Goal: Task Accomplishment & Management: Understand process/instructions

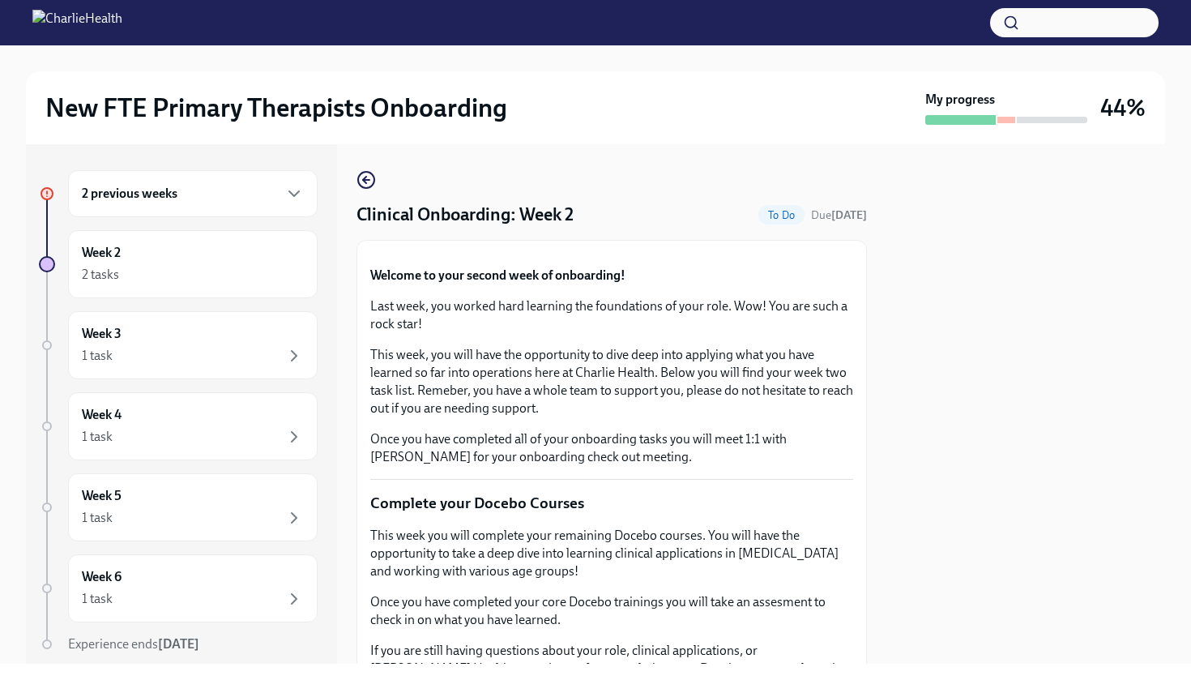
click at [1006, 115] on div at bounding box center [1006, 120] width 162 height 10
click at [247, 194] on div "2 previous weeks" at bounding box center [193, 193] width 222 height 19
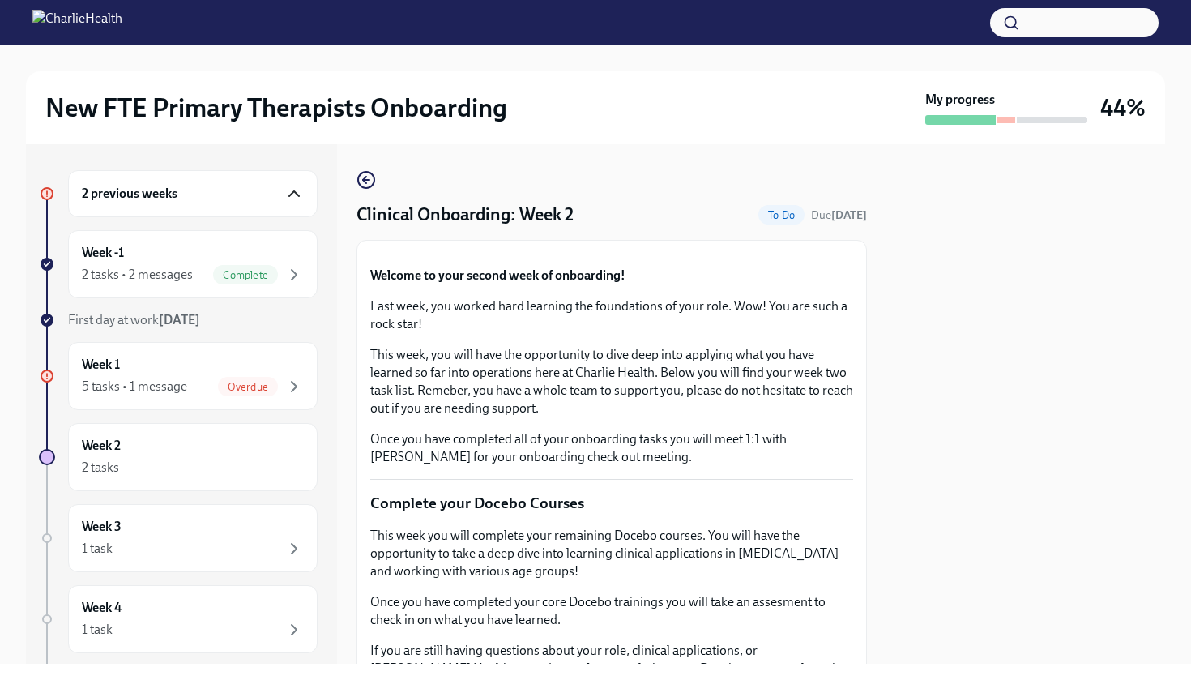
click at [287, 196] on icon "button" at bounding box center [293, 193] width 19 height 19
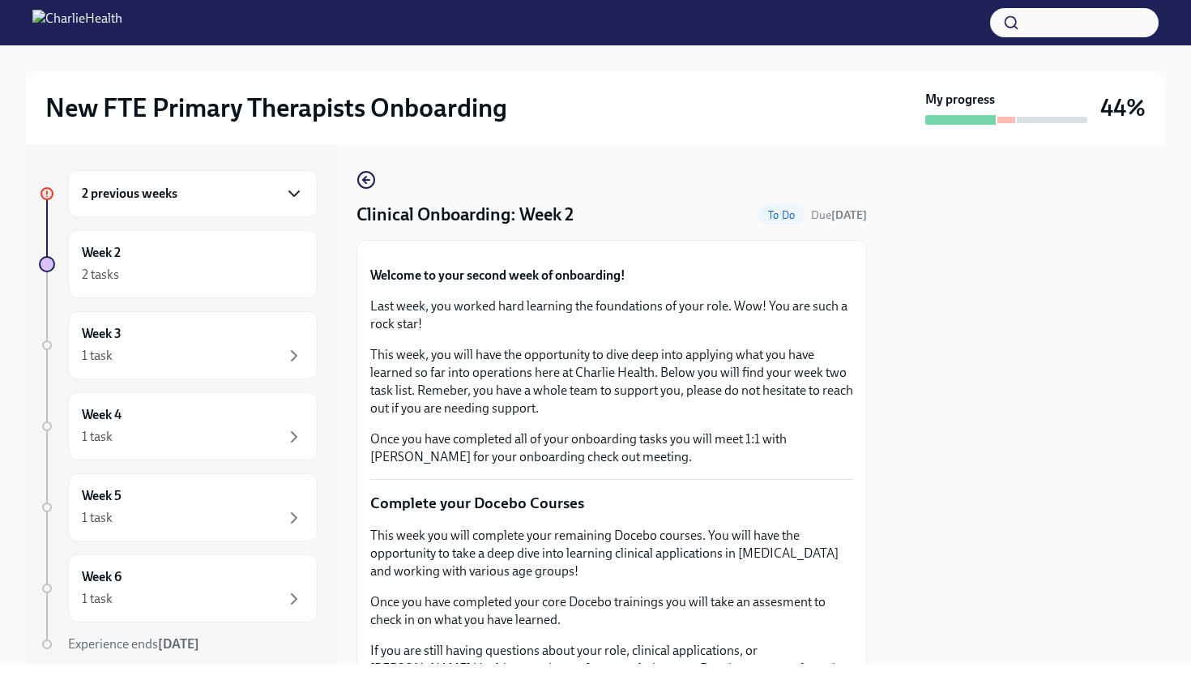
click at [850, 254] on button "Zoom image" at bounding box center [611, 254] width 483 height 0
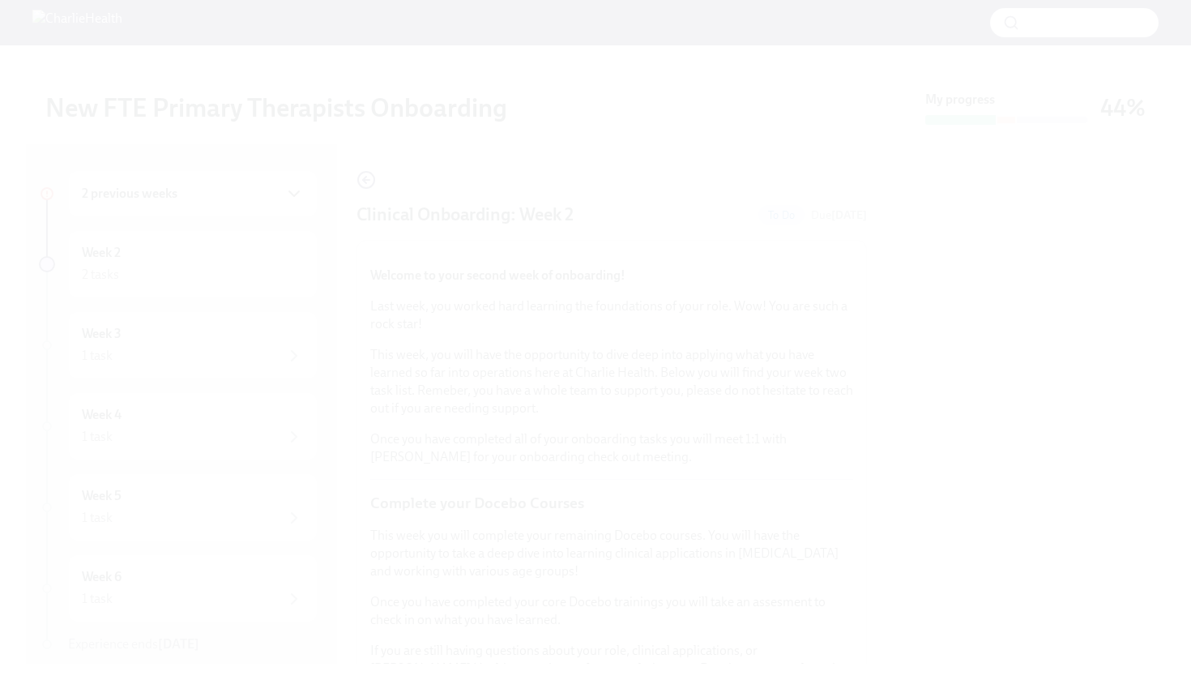
click at [924, 376] on button "Unzoom image" at bounding box center [595, 340] width 1191 height 680
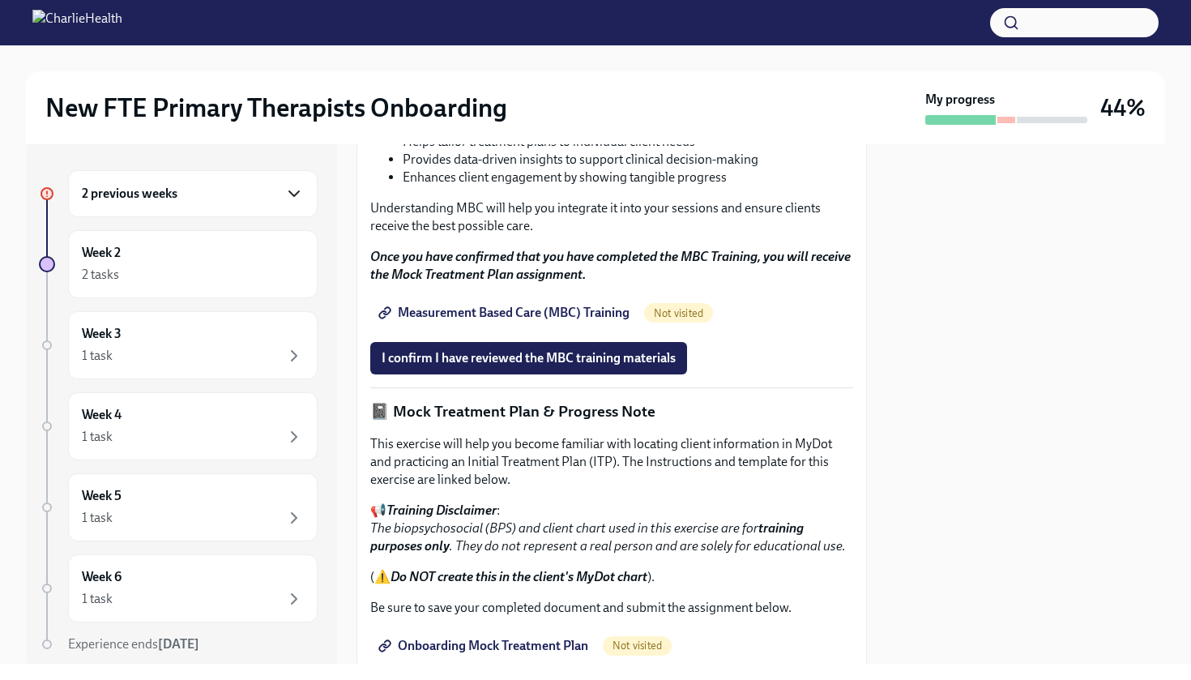
scroll to position [868, 0]
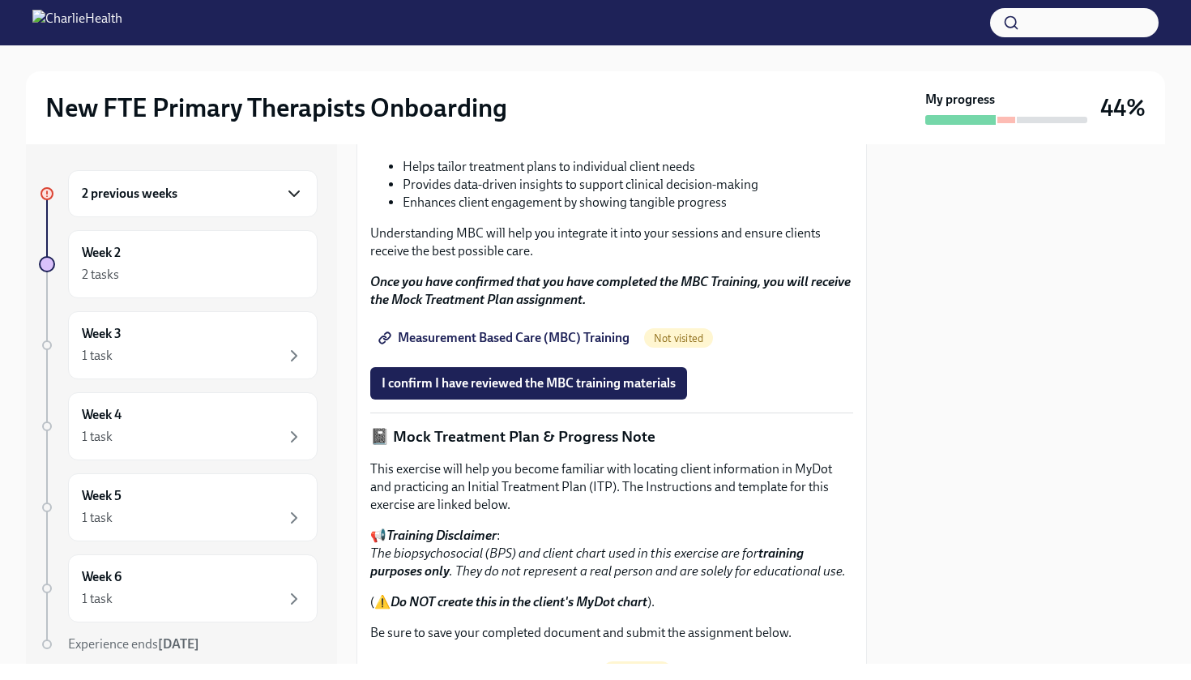
click at [442, 346] on span "Measurement Based Care (MBC) Training" at bounding box center [506, 338] width 248 height 16
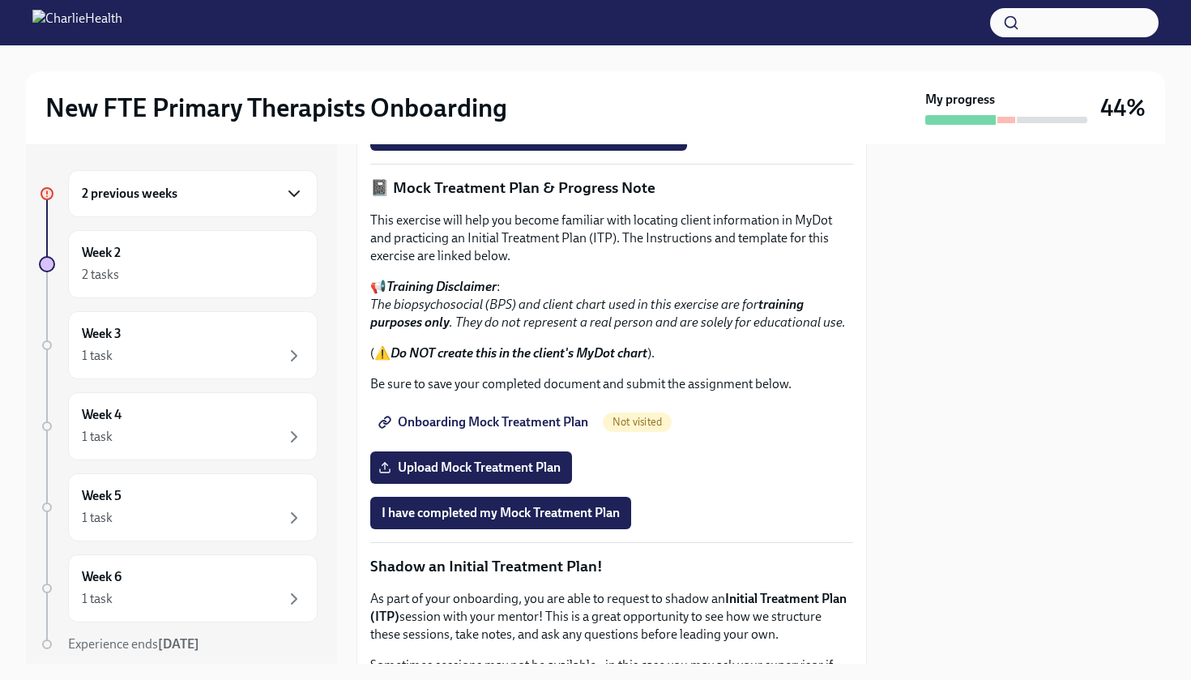
scroll to position [1115, 0]
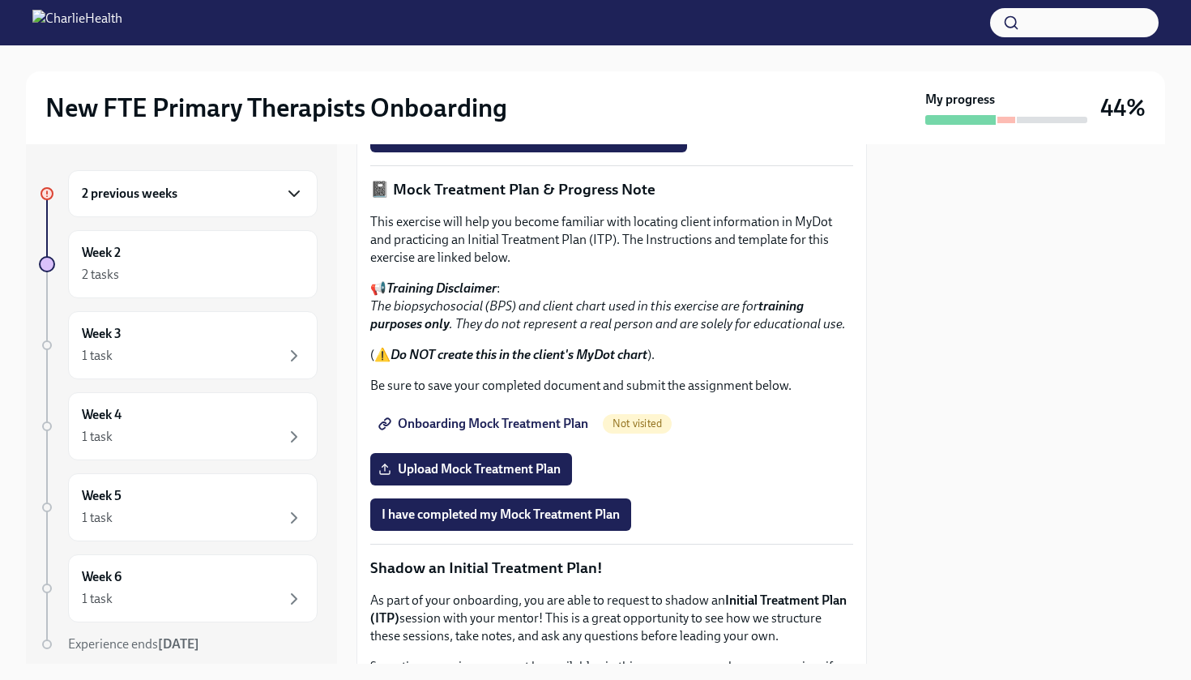
click at [274, 182] on div "2 previous weeks" at bounding box center [193, 193] width 250 height 47
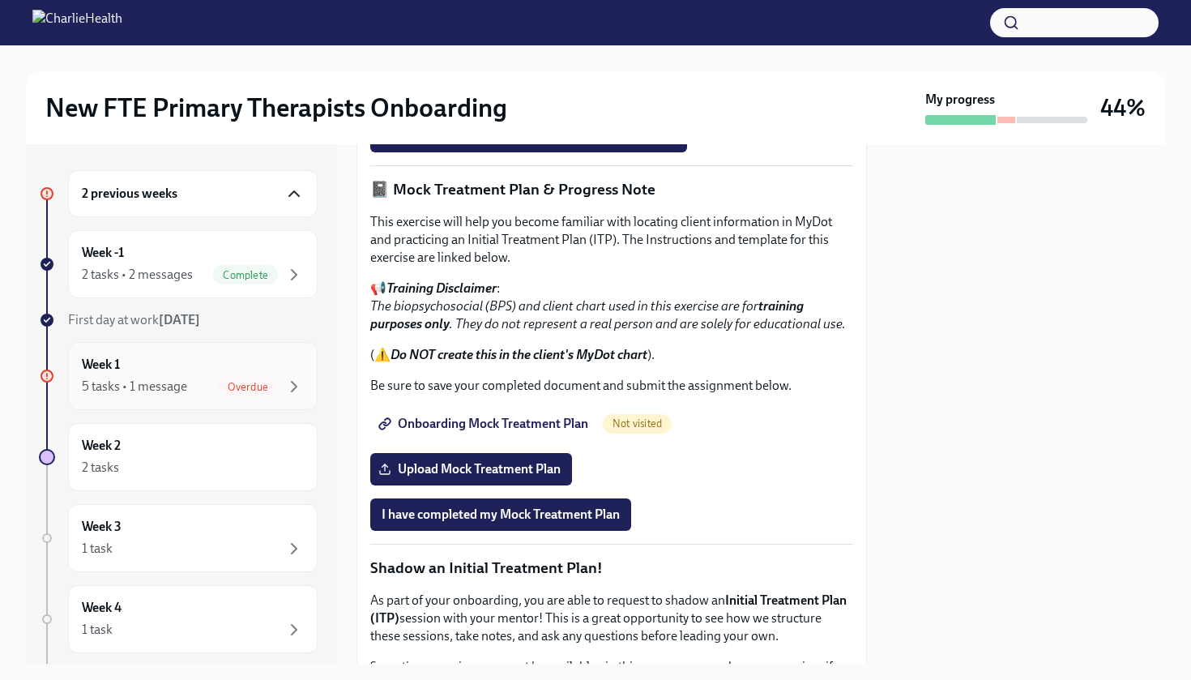
click at [261, 349] on div "Week 1 5 tasks • 1 message Overdue" at bounding box center [193, 376] width 250 height 68
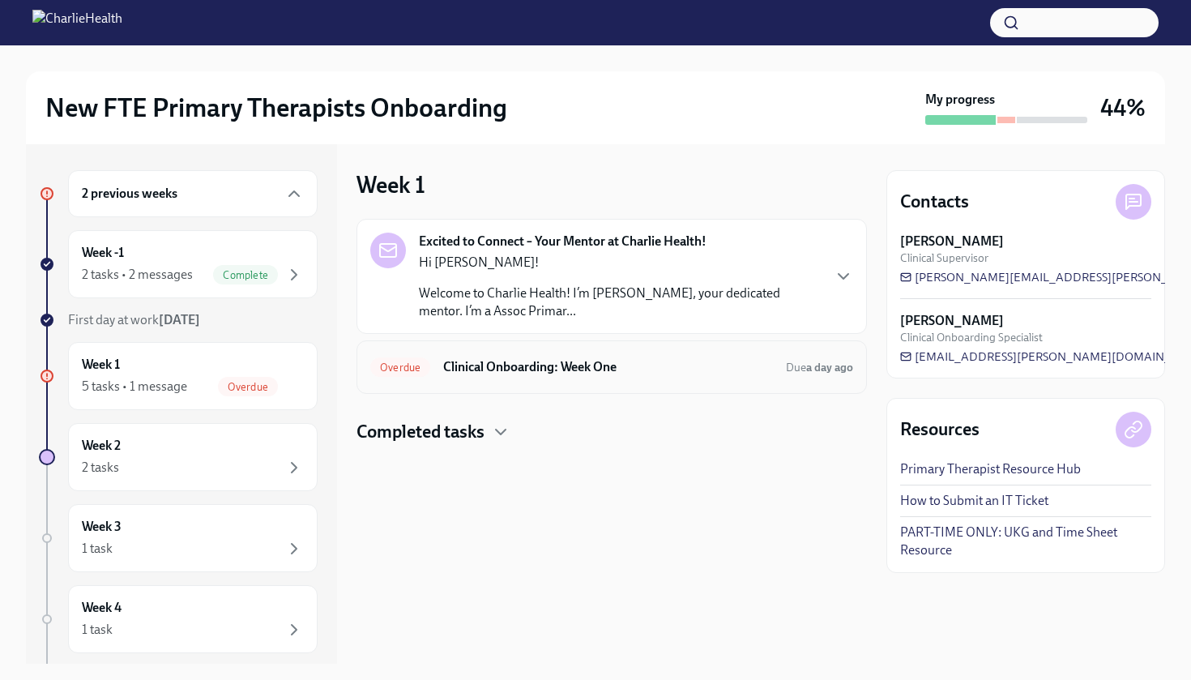
click at [438, 369] on div "Overdue Clinical Onboarding: Week One Due a day ago" at bounding box center [611, 367] width 483 height 26
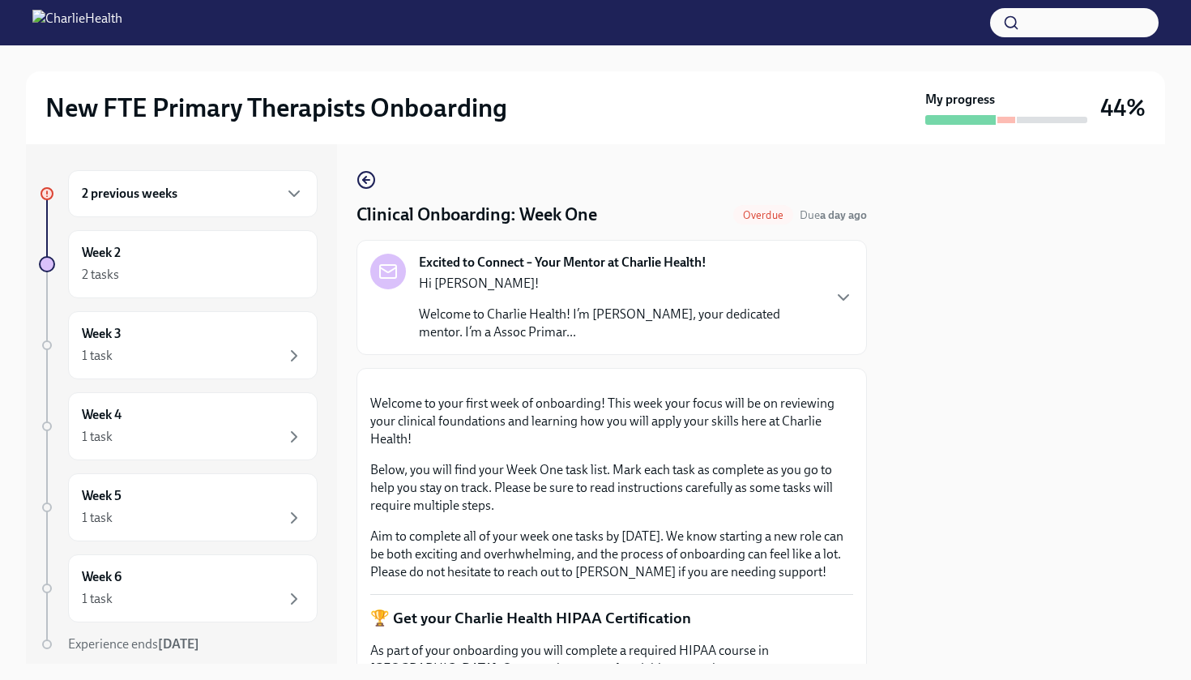
click at [850, 309] on div "Excited to Connect – Your Mentor at Charlie Health! Hi Nazia! Welcome to Charli…" at bounding box center [611, 298] width 483 height 88
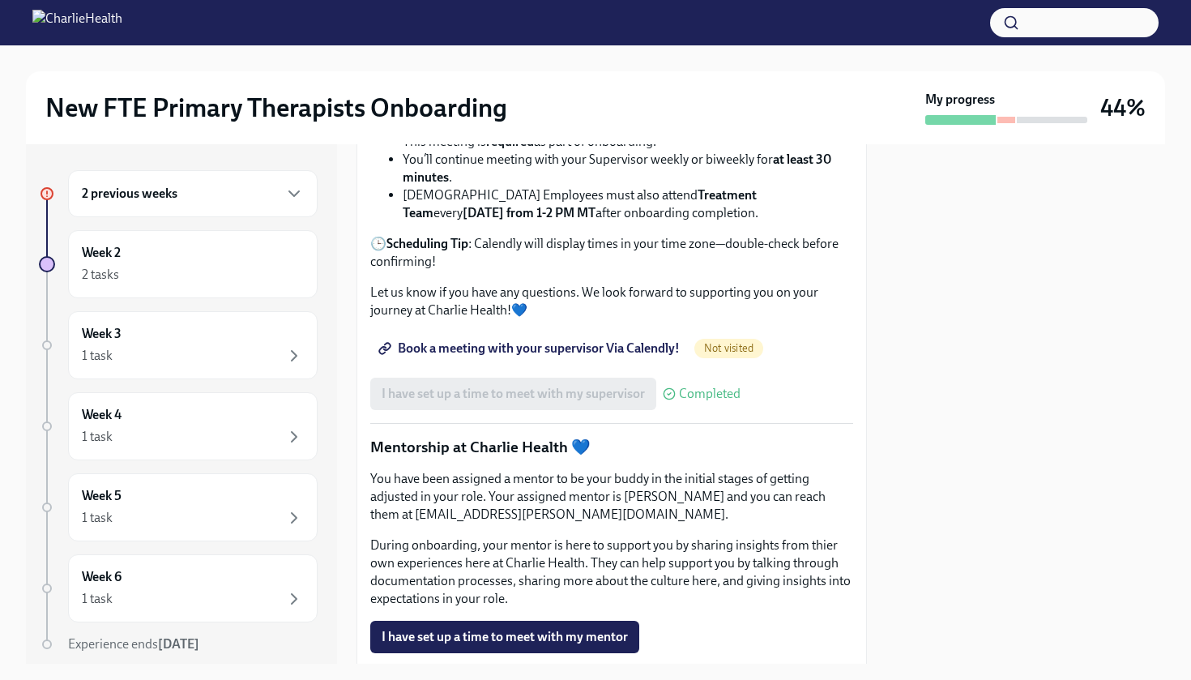
scroll to position [1797, 0]
click at [630, 357] on span "Book a meeting with your supervisor Via Calendly!" at bounding box center [531, 348] width 298 height 16
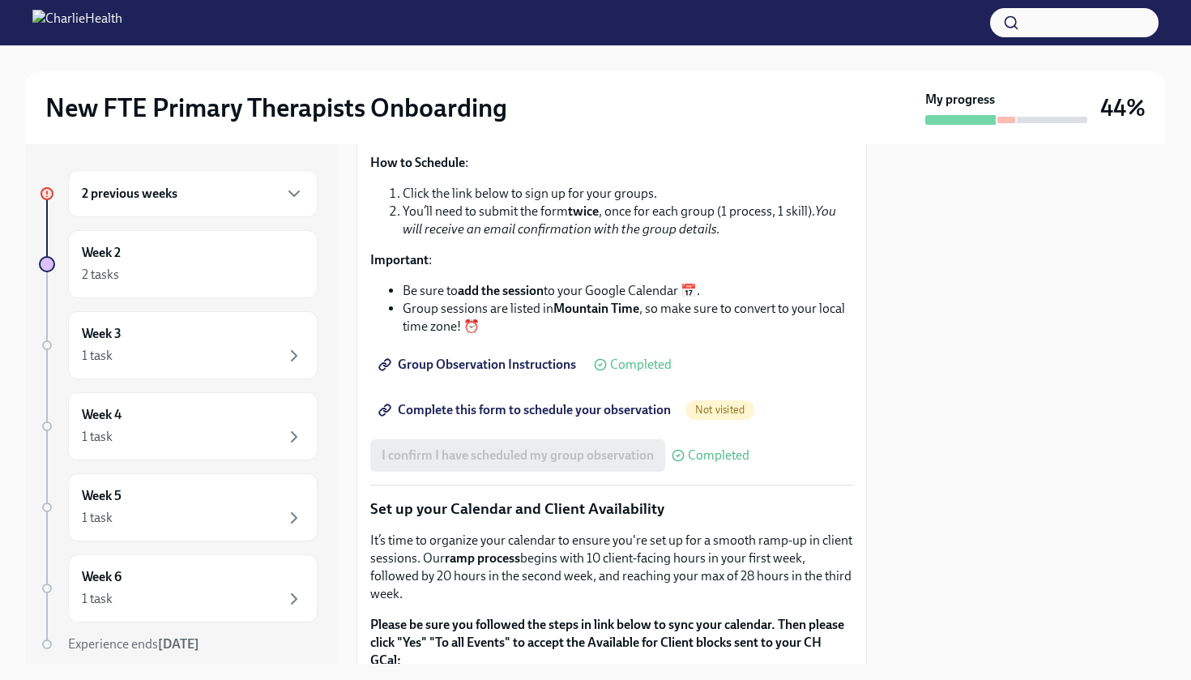
scroll to position [2558, 0]
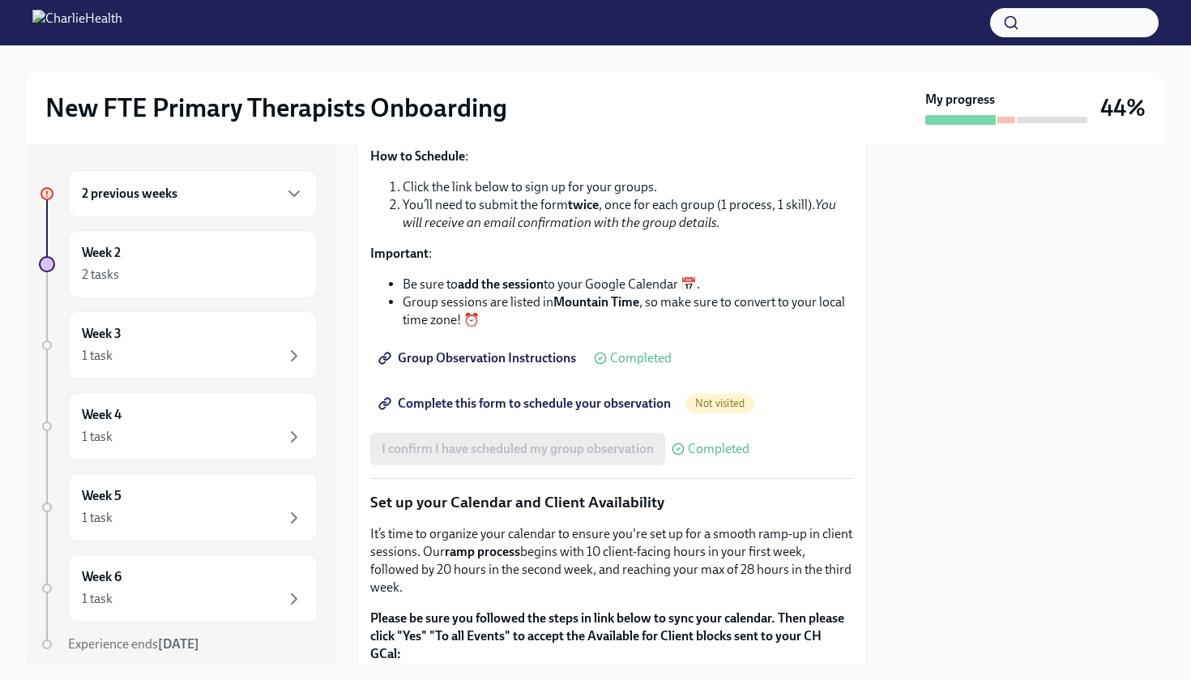
click at [600, 412] on span "Complete this form to schedule your observation" at bounding box center [526, 403] width 289 height 16
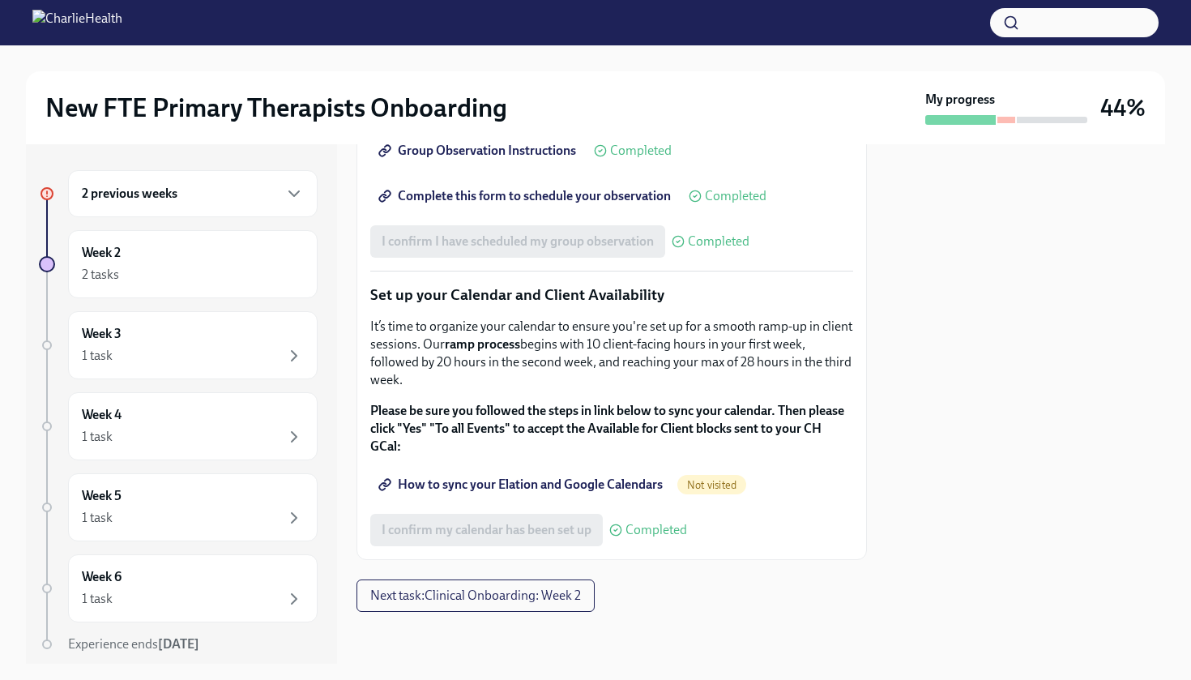
scroll to position [2903, 0]
click at [554, 487] on span "How to sync your Elation and Google Calendars" at bounding box center [522, 484] width 281 height 16
click at [506, 602] on span "Next task : Clinical Onboarding: Week 2" at bounding box center [475, 595] width 211 height 16
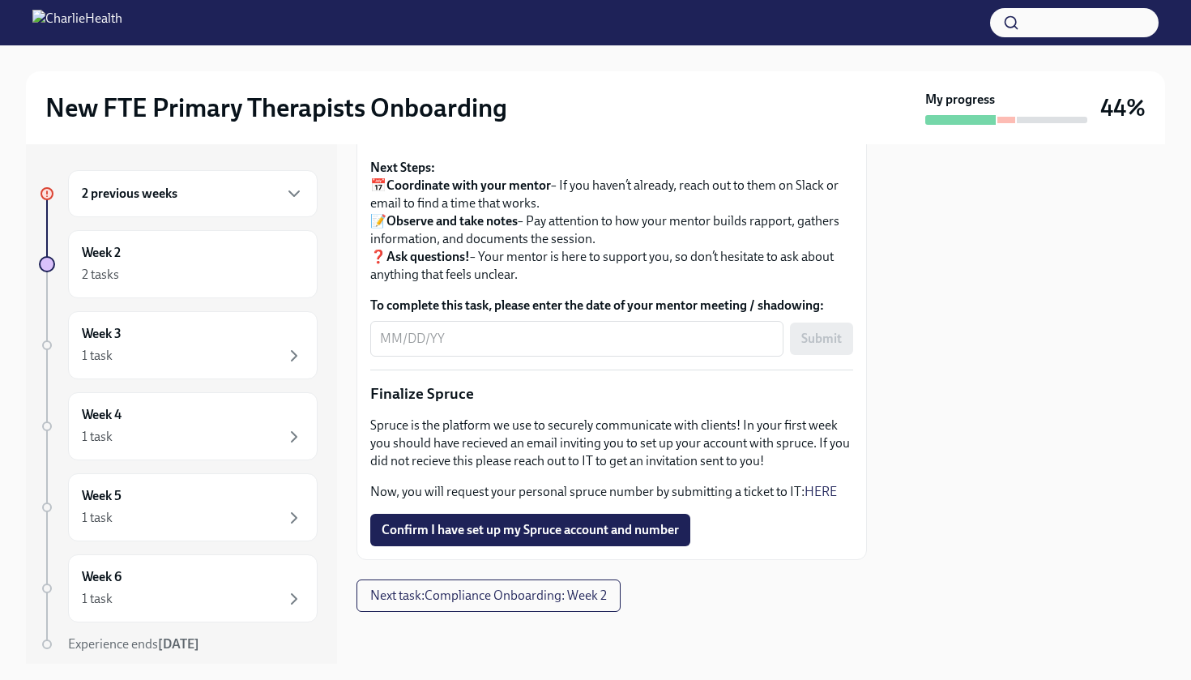
scroll to position [1893, 0]
click at [421, 607] on button "Next task : Compliance Onboarding: Week 2" at bounding box center [489, 595] width 264 height 32
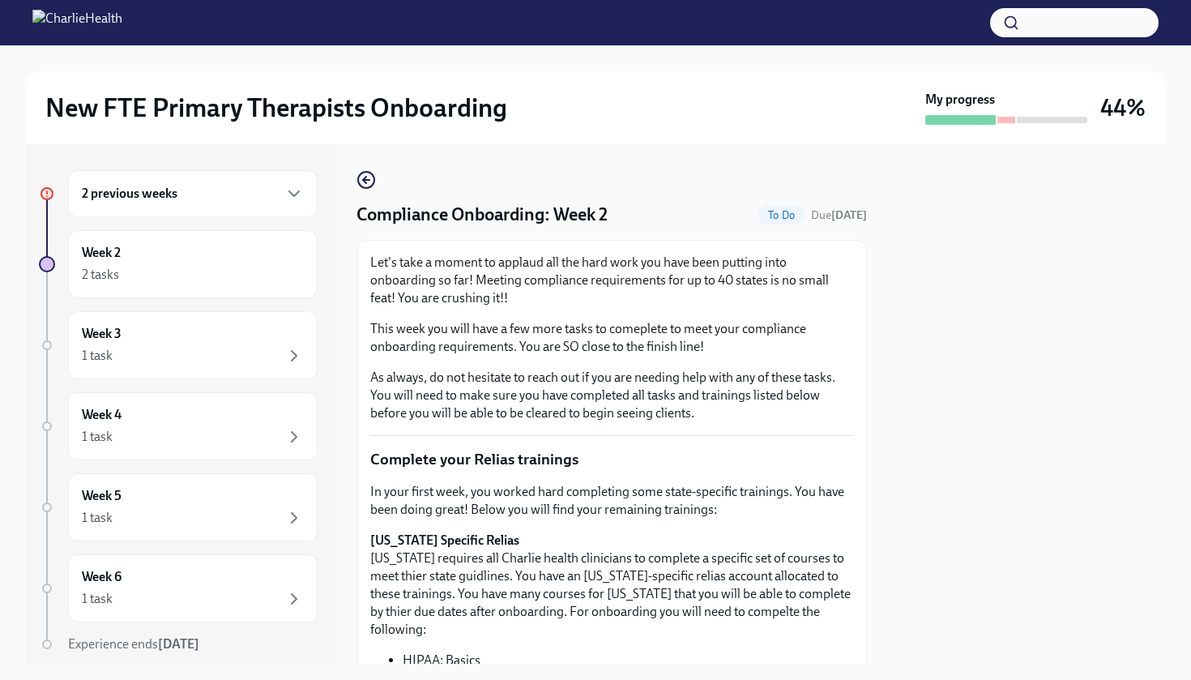
click at [867, 432] on div "2 previous weeks Week 2 2 tasks Week 3 1 task Week 4 1 task Week 5 1 task Week …" at bounding box center [595, 403] width 1139 height 519
click at [724, 287] on p "Let's take a moment to applaud all the hard work you have been putting into onb…" at bounding box center [611, 280] width 483 height 53
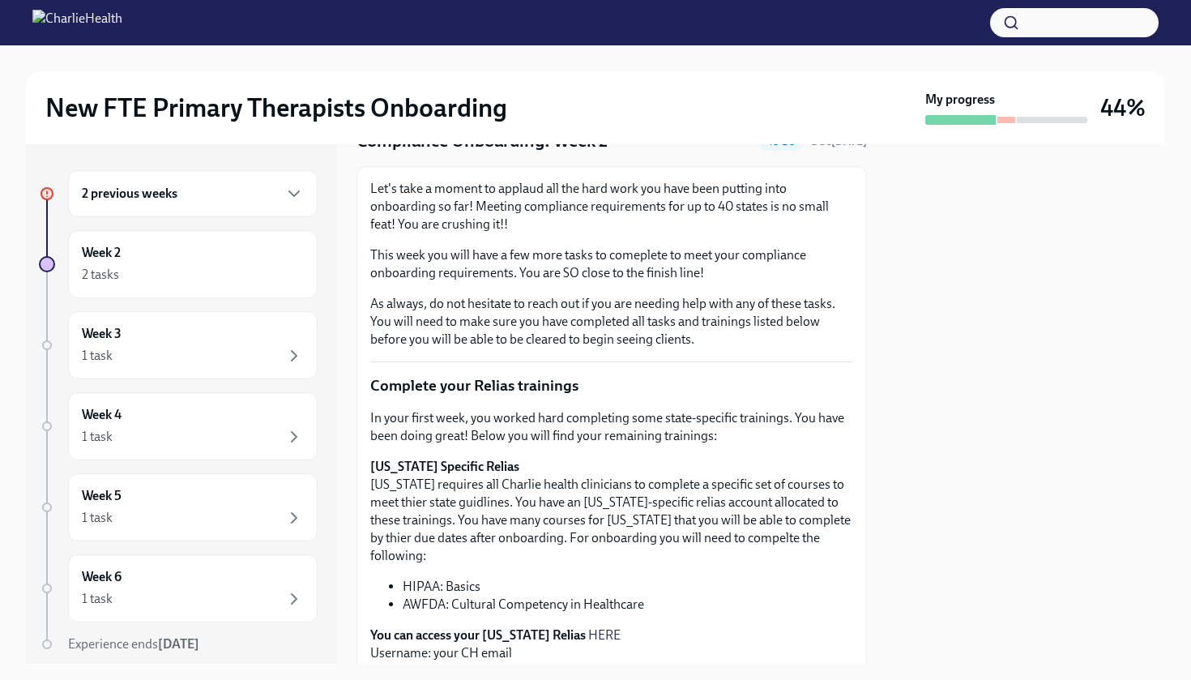
scroll to position [84, 0]
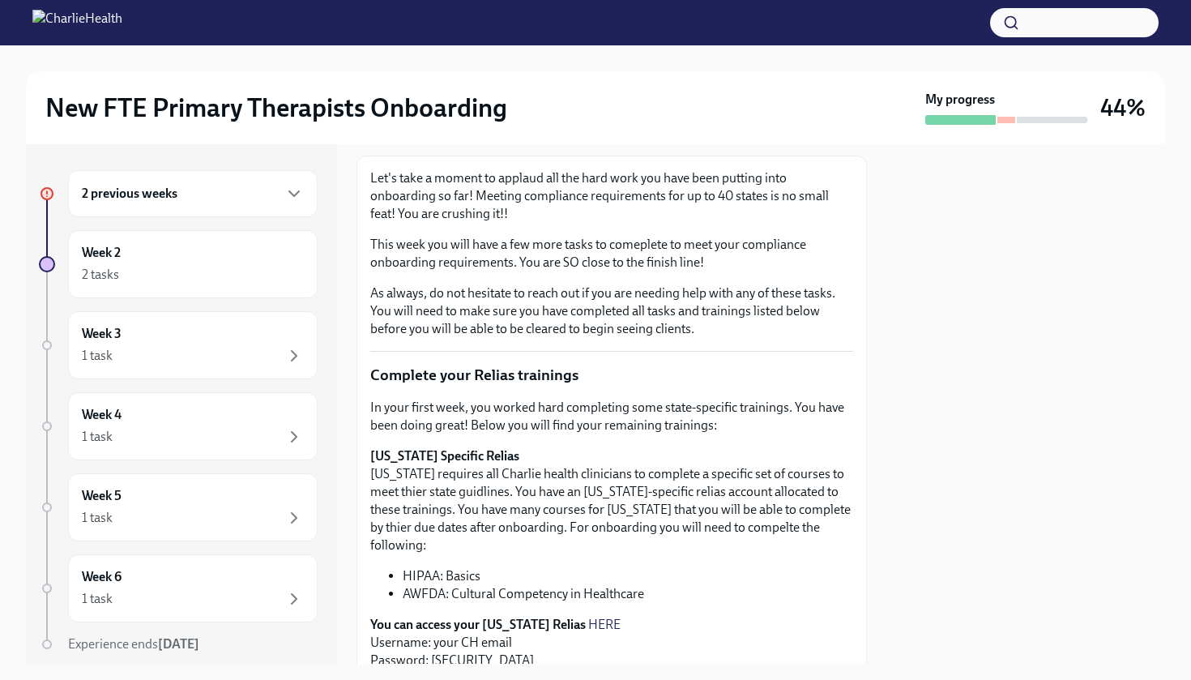
click at [963, 411] on div at bounding box center [1025, 403] width 279 height 519
click at [941, 510] on div at bounding box center [1025, 403] width 279 height 519
click at [770, 639] on p "You can access your Arizona Relias HERE Username: your CH email Password: ch1234" at bounding box center [611, 642] width 483 height 53
drag, startPoint x: 770, startPoint y: 639, endPoint x: 748, endPoint y: 639, distance: 21.9
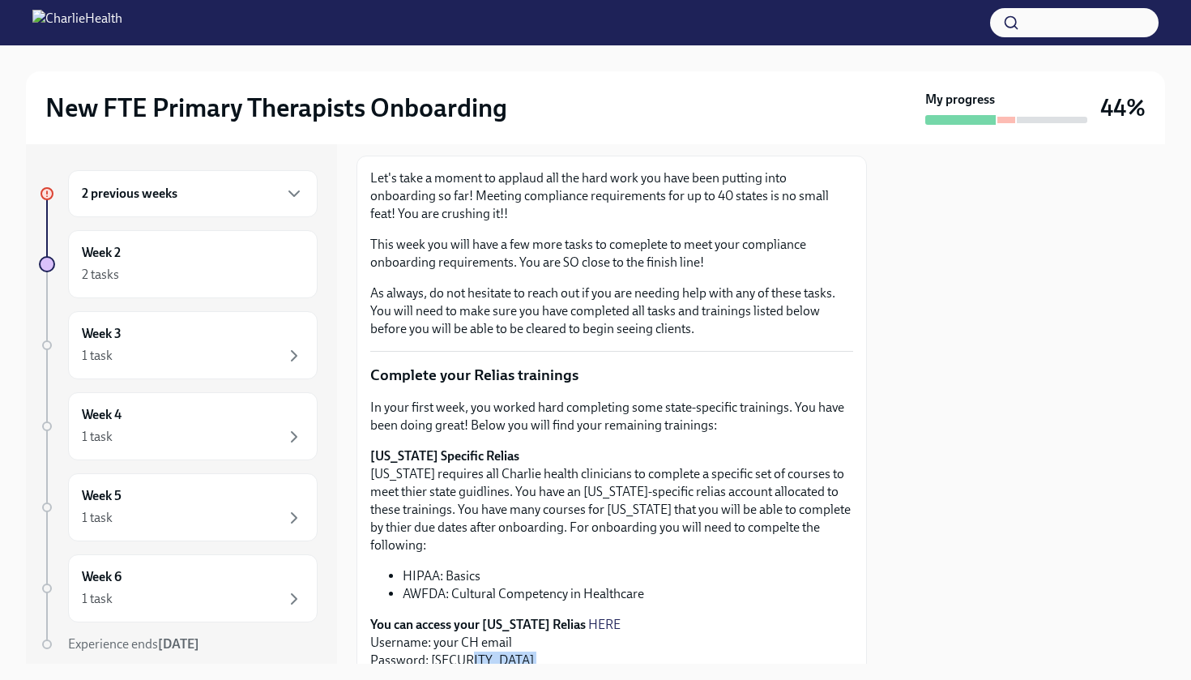
click at [748, 639] on p "You can access your Arizona Relias HERE Username: your CH email Password: ch1234" at bounding box center [611, 642] width 483 height 53
click at [711, 626] on p "You can access your Arizona Relias HERE Username: your CH email Password: ch1234" at bounding box center [611, 642] width 483 height 53
click at [604, 679] on div "New FTE Primary Therapists Onboarding My progress 44% 2 previous weeks Week 2 2…" at bounding box center [595, 340] width 1191 height 680
click at [771, 644] on p "You can access your Arizona Relias HERE Username: your CH email Password: ch1234" at bounding box center [611, 642] width 483 height 53
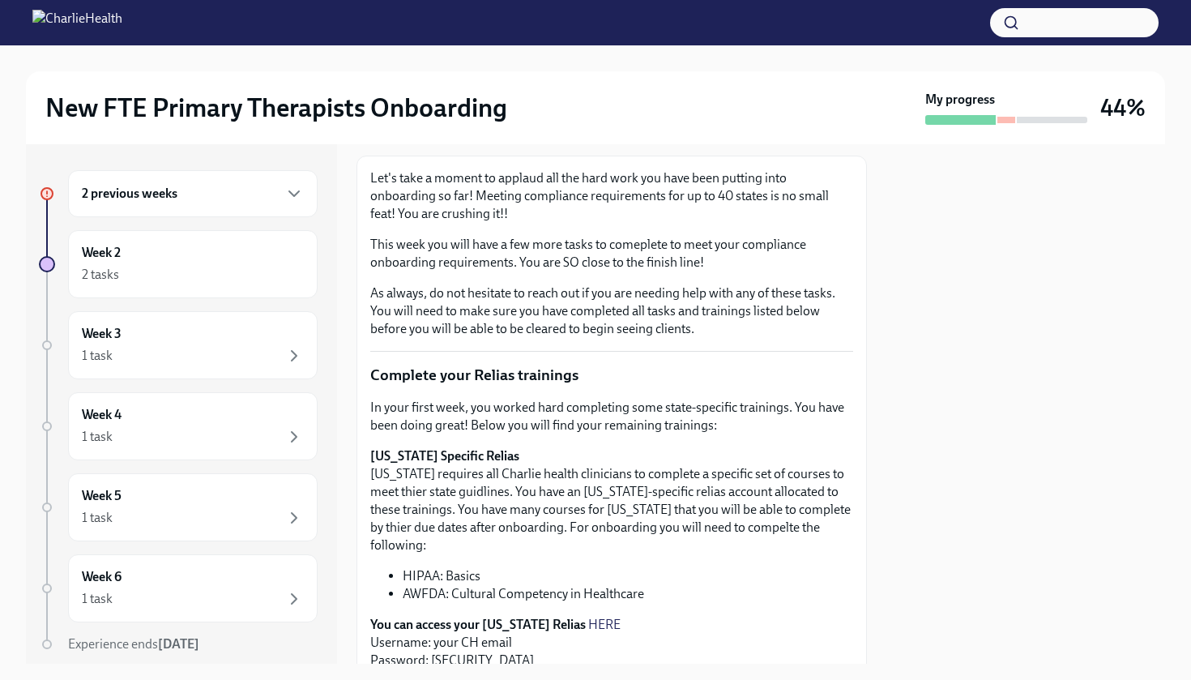
click at [775, 626] on p "You can access your Arizona Relias HERE Username: your CH email Password: ch1234" at bounding box center [611, 642] width 483 height 53
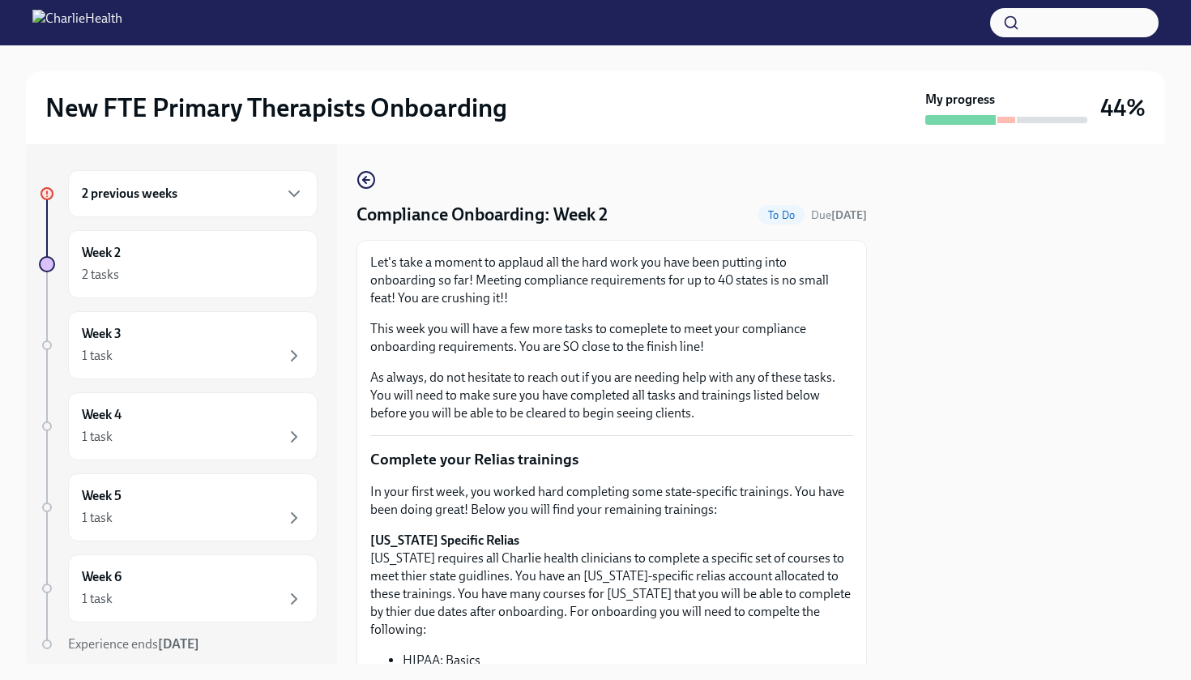
scroll to position [0, 0]
click at [370, 184] on icon "button" at bounding box center [366, 179] width 19 height 19
